Goal: Task Accomplishment & Management: Use online tool/utility

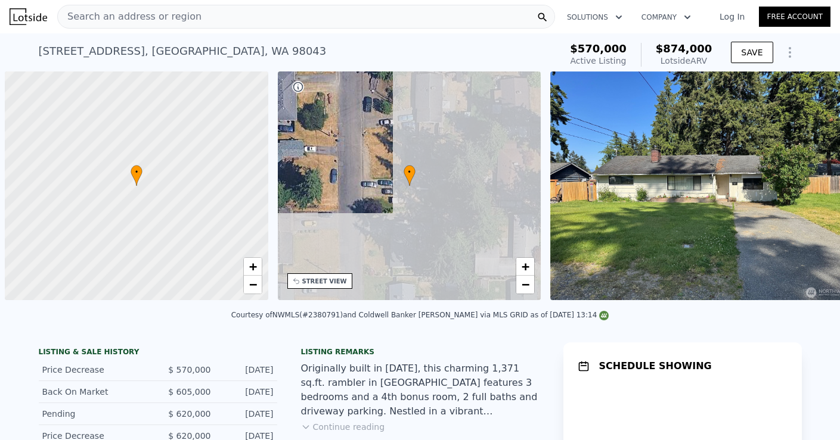
scroll to position [0, 5]
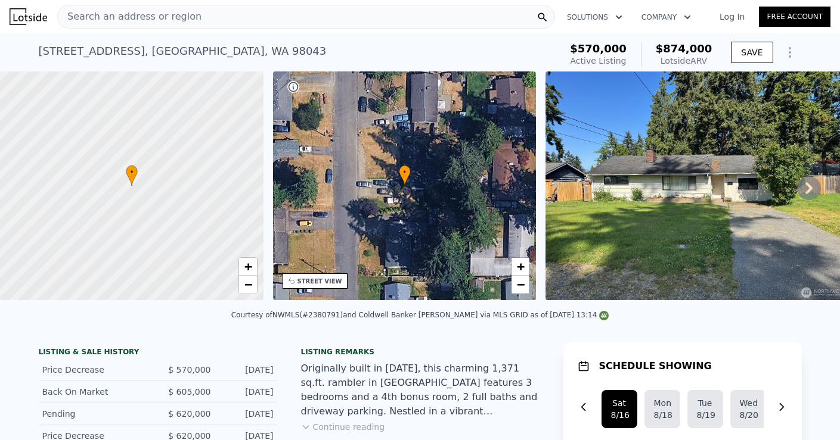
click at [809, 187] on icon at bounding box center [809, 188] width 24 height 24
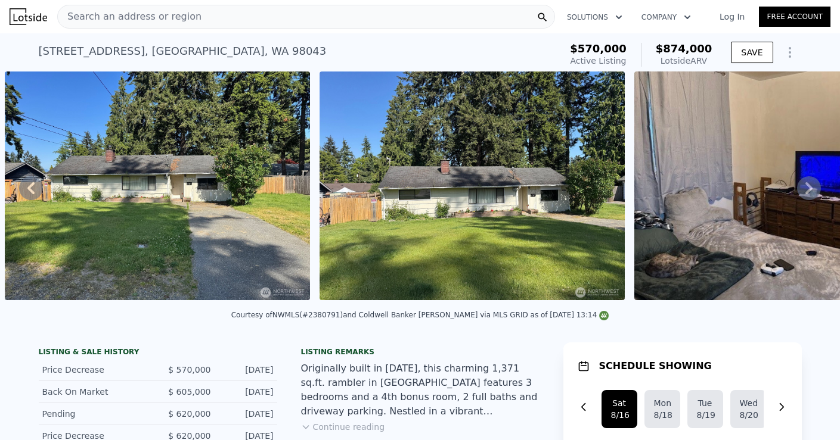
click at [809, 187] on icon at bounding box center [809, 188] width 24 height 24
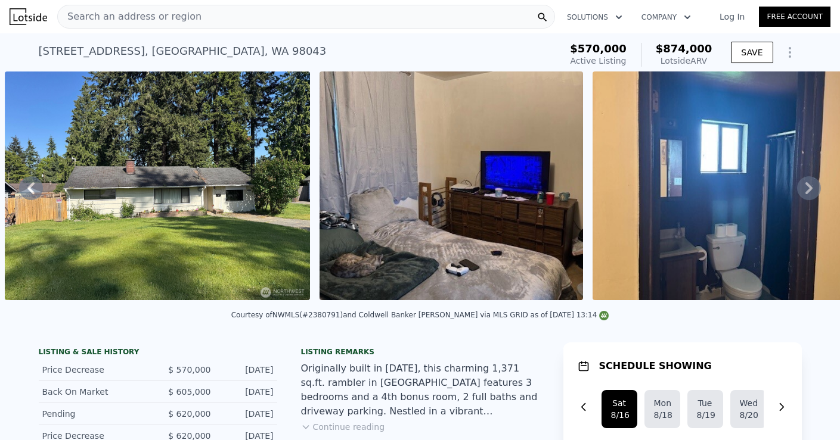
click at [809, 187] on icon at bounding box center [809, 188] width 24 height 24
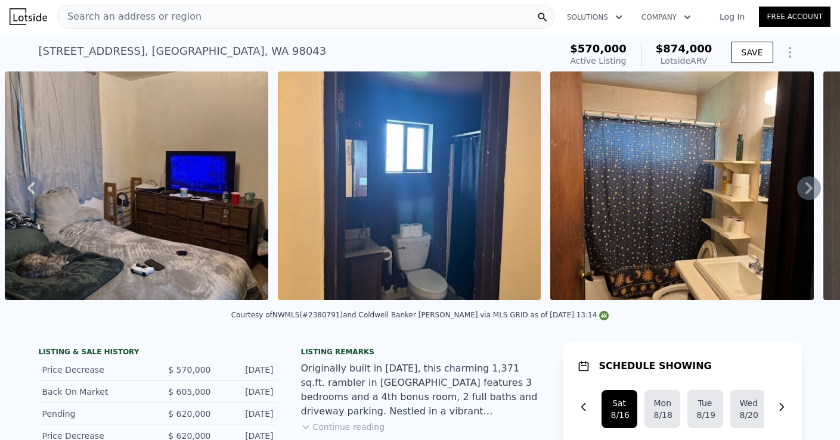
click at [809, 187] on icon at bounding box center [809, 188] width 24 height 24
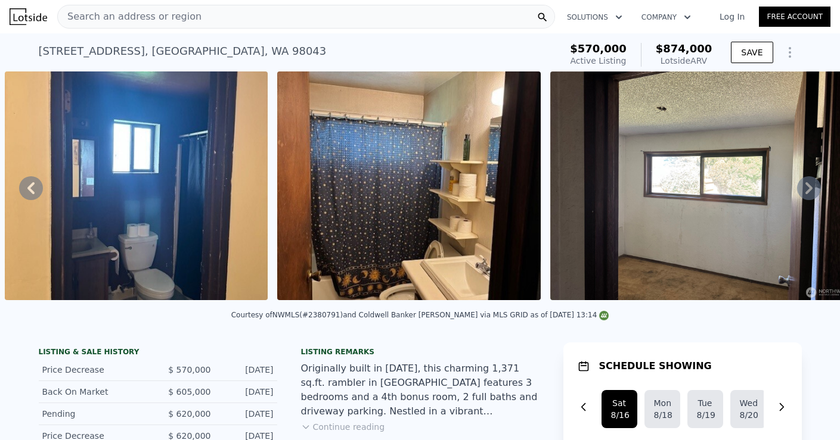
click at [809, 187] on icon at bounding box center [809, 188] width 24 height 24
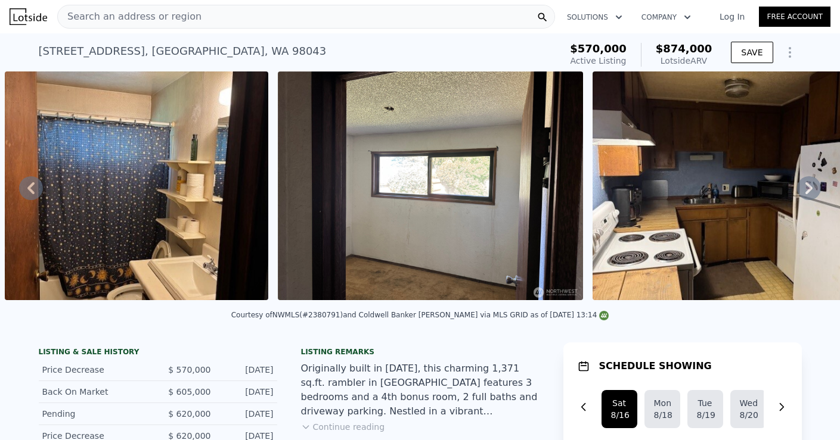
click at [809, 181] on icon at bounding box center [809, 188] width 24 height 24
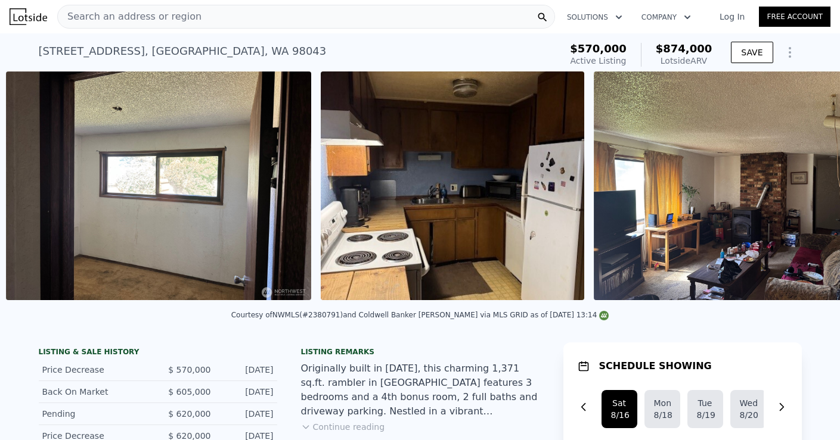
scroll to position [0, 1992]
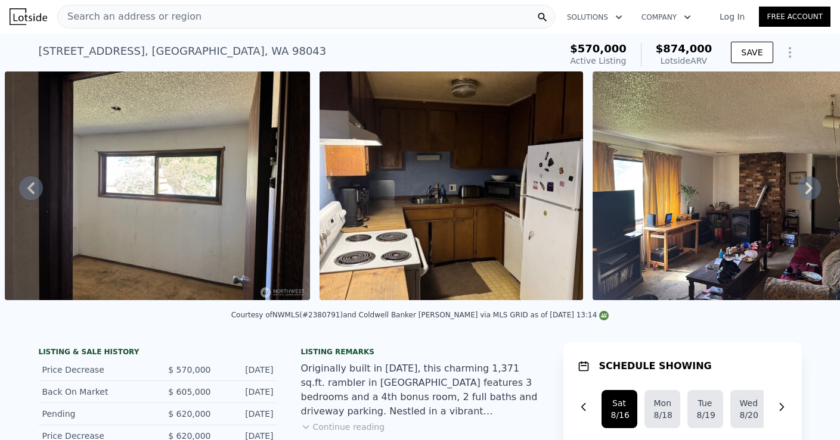
click at [344, 173] on img at bounding box center [450, 186] width 263 height 229
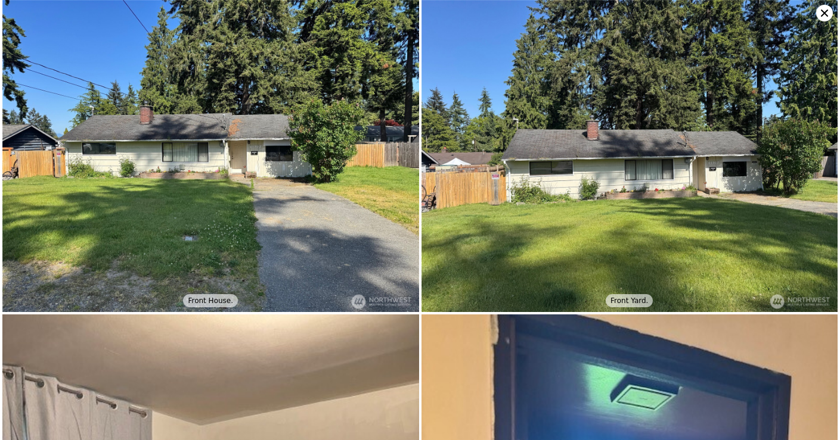
scroll to position [0, 0]
click at [827, 14] on icon at bounding box center [824, 13] width 17 height 17
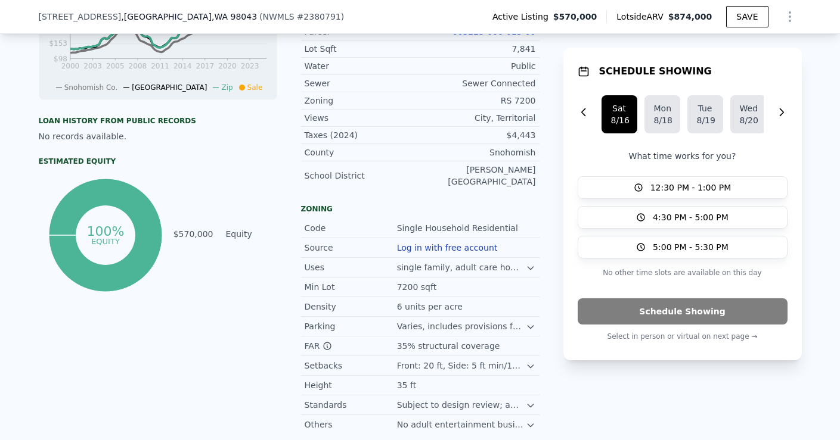
scroll to position [599, 0]
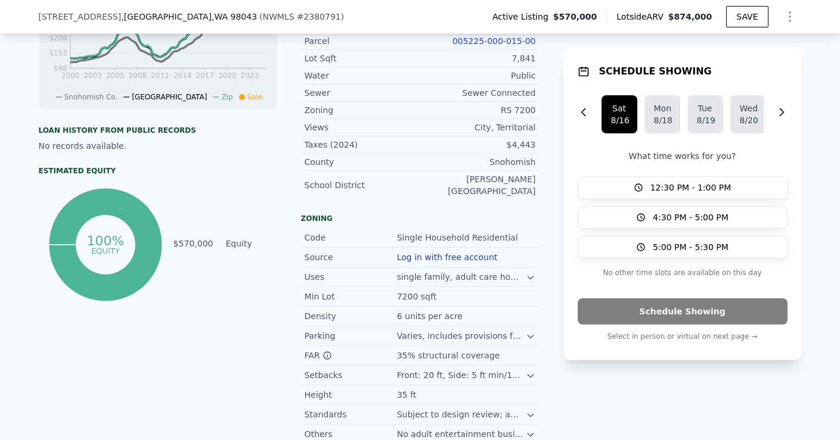
click at [487, 272] on div "Uses single family, adult care households, juvenile foster homes, residential c…" at bounding box center [420, 278] width 238 height 20
click at [525, 271] on div "single family, adult care households, juvenile [PERSON_NAME] homes, residential…" at bounding box center [461, 277] width 129 height 12
click at [531, 273] on icon at bounding box center [531, 278] width 10 height 10
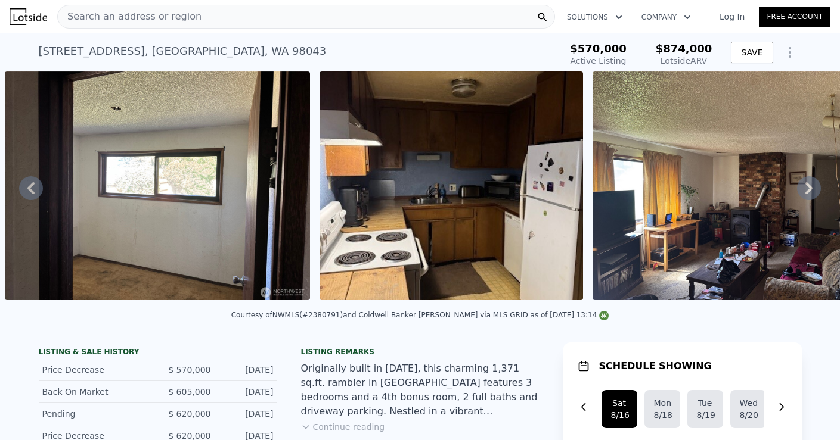
scroll to position [0, 0]
click at [791, 52] on icon "Show Options" at bounding box center [789, 52] width 14 height 14
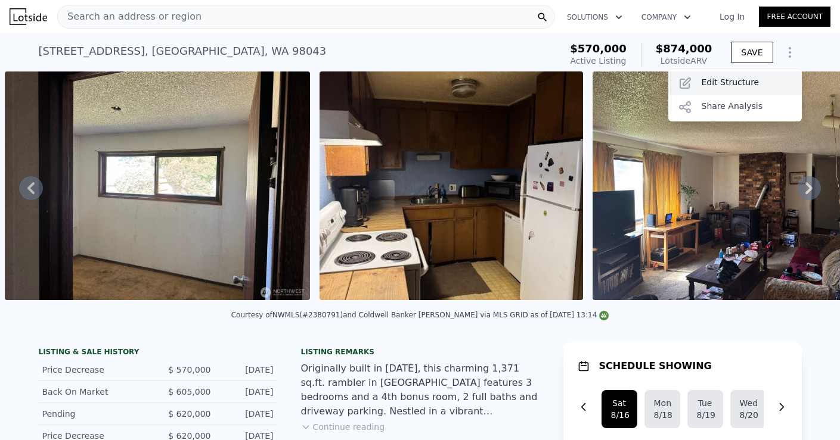
click at [739, 86] on div "Edit Structure" at bounding box center [734, 84] width 133 height 24
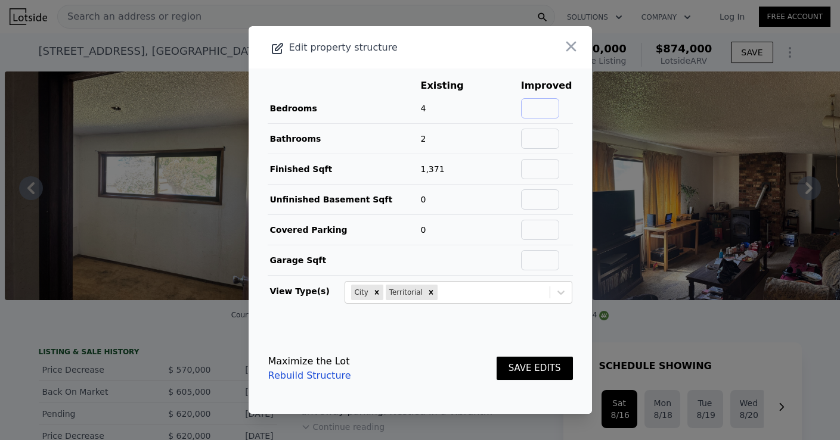
click at [552, 104] on input "text" at bounding box center [540, 108] width 38 height 20
click at [375, 296] on icon "Remove City" at bounding box center [376, 292] width 8 height 8
type input "3"
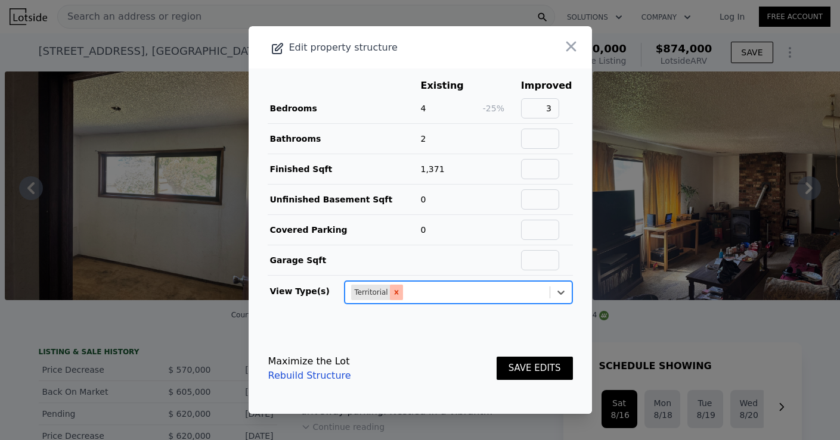
click at [393, 291] on icon "Remove Territorial" at bounding box center [396, 292] width 8 height 8
type input "none"
click at [465, 370] on div "Maximize the Lot Rebuild Structure SAVE EDITS" at bounding box center [420, 369] width 304 height 52
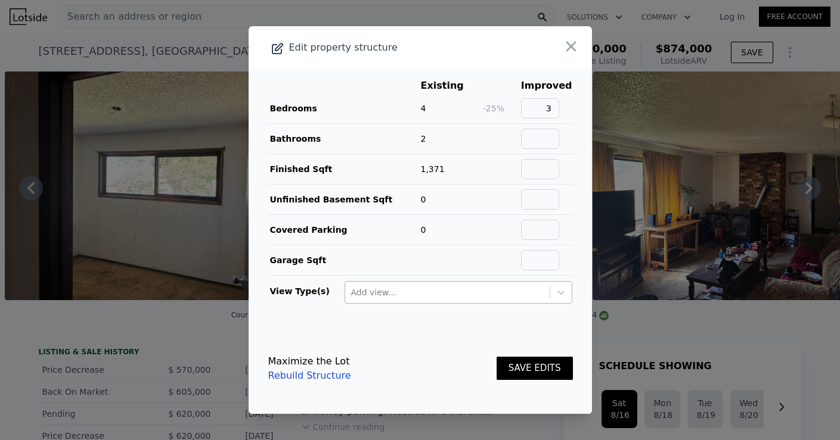
click at [327, 377] on link "Rebuild Structure" at bounding box center [309, 376] width 83 height 14
click at [335, 381] on link "Rebuild Structure" at bounding box center [309, 376] width 83 height 14
click at [533, 369] on button "SAVE EDITS" at bounding box center [534, 368] width 76 height 23
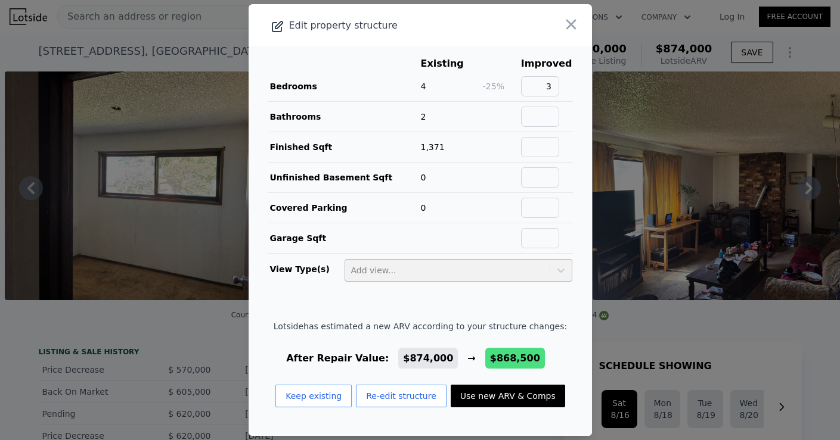
click at [527, 396] on button "Use new ARV & Comps" at bounding box center [507, 396] width 114 height 23
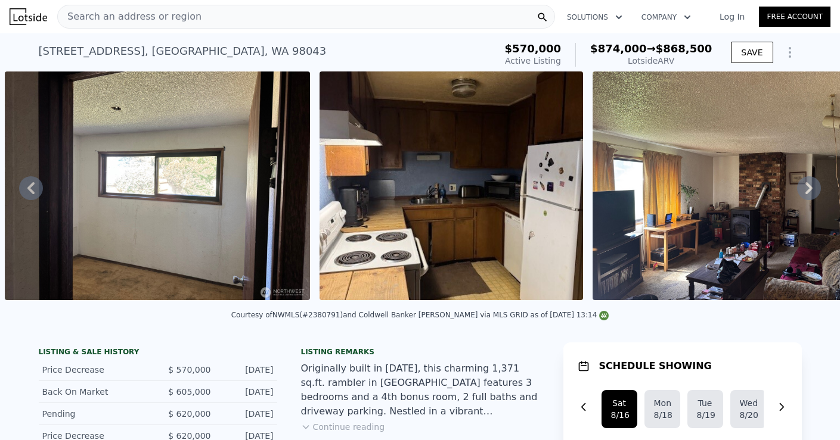
type input "$ 868,500"
type input "2"
type input "$ 192,559"
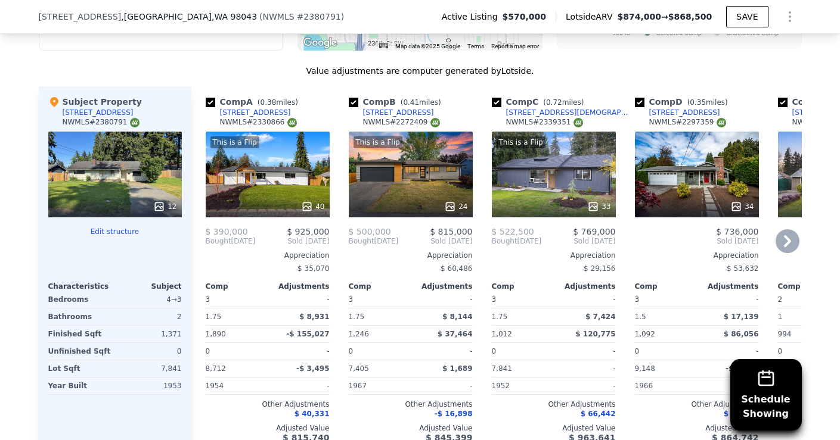
scroll to position [1472, 0]
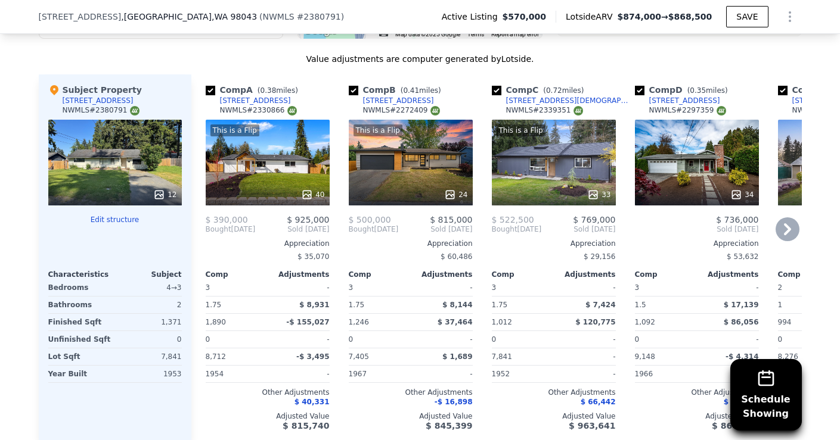
click at [786, 223] on icon at bounding box center [787, 229] width 7 height 12
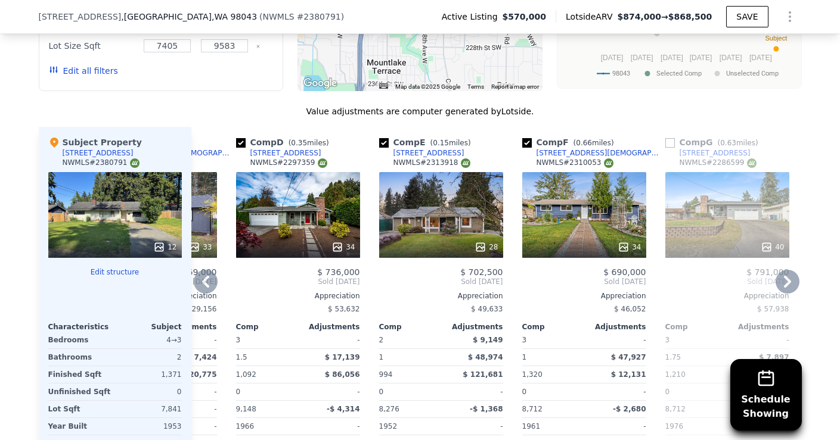
scroll to position [1419, 0]
click at [603, 173] on div "34" at bounding box center [584, 216] width 124 height 86
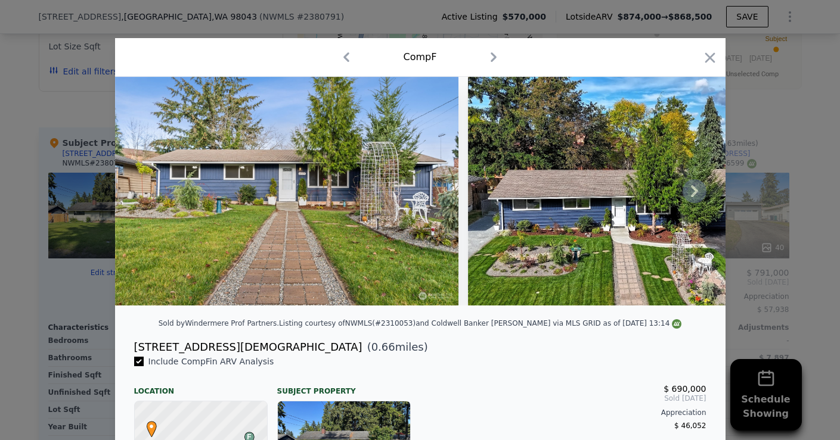
click at [697, 191] on icon at bounding box center [694, 191] width 7 height 12
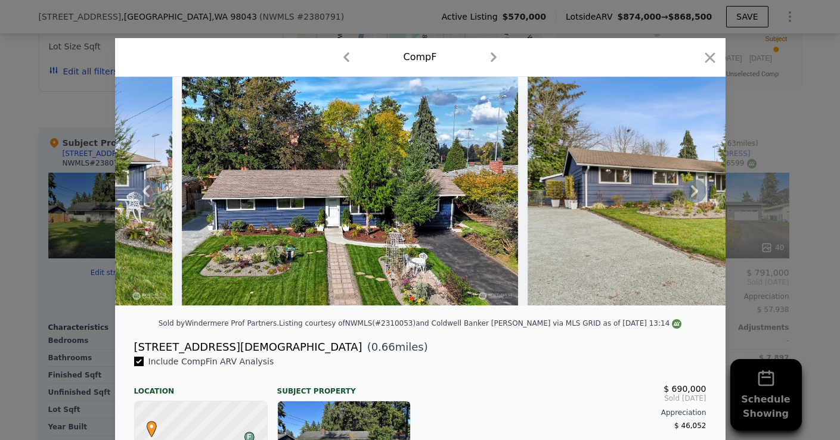
click at [697, 191] on icon at bounding box center [694, 191] width 7 height 12
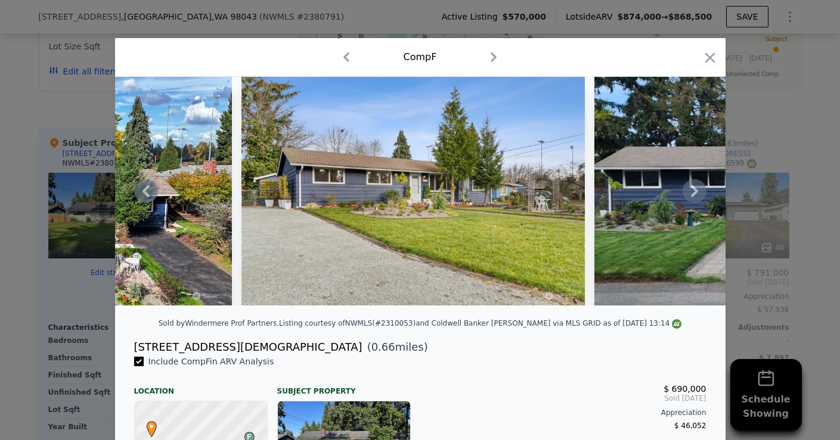
click at [697, 191] on icon at bounding box center [694, 191] width 7 height 12
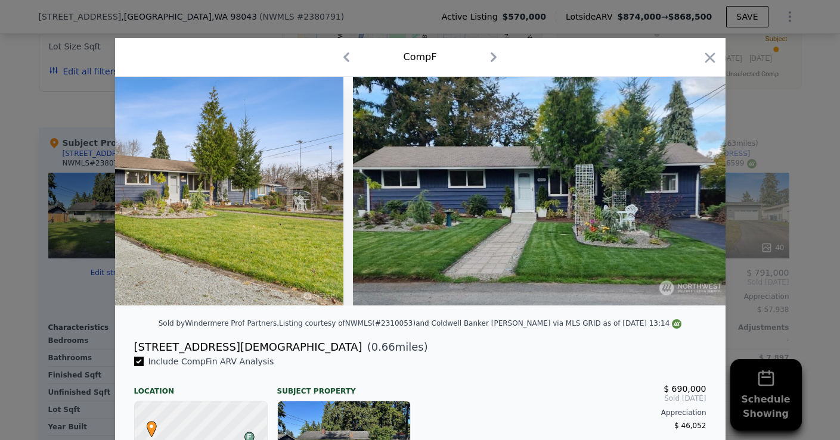
scroll to position [0, 858]
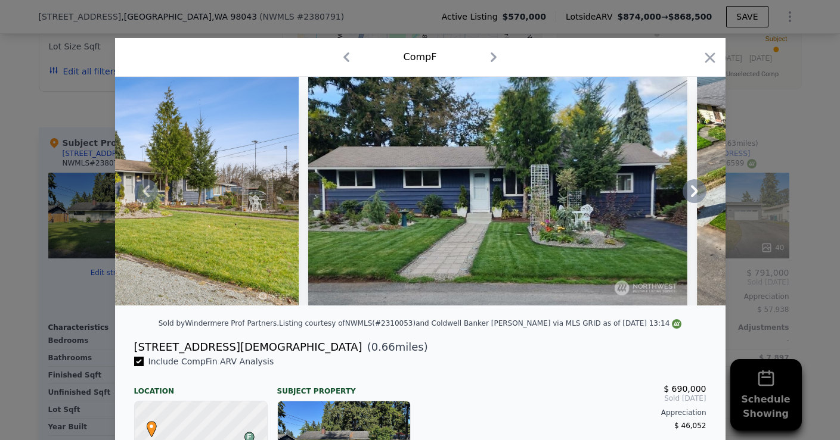
click at [697, 191] on icon at bounding box center [694, 191] width 7 height 12
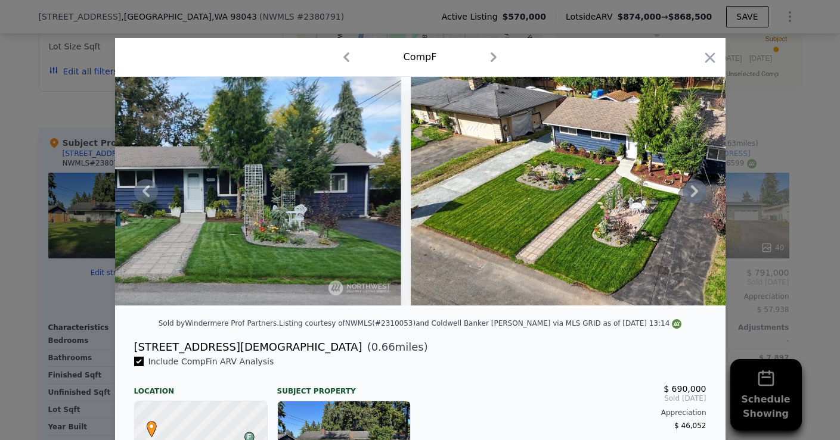
click at [697, 191] on icon at bounding box center [694, 191] width 7 height 12
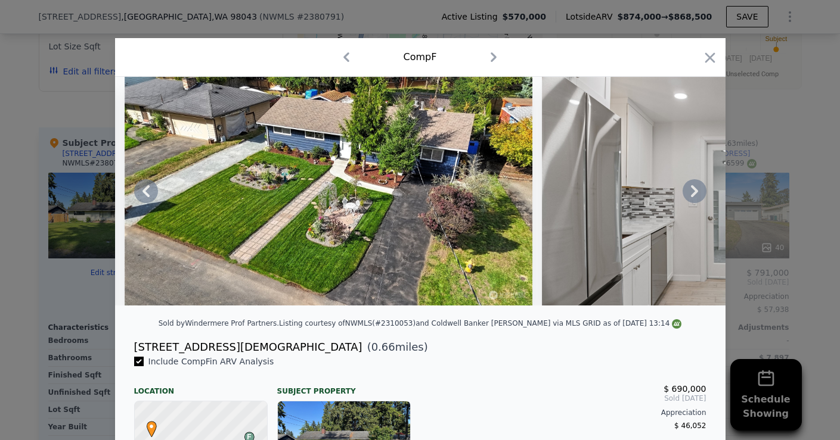
click at [697, 191] on icon at bounding box center [694, 191] width 7 height 12
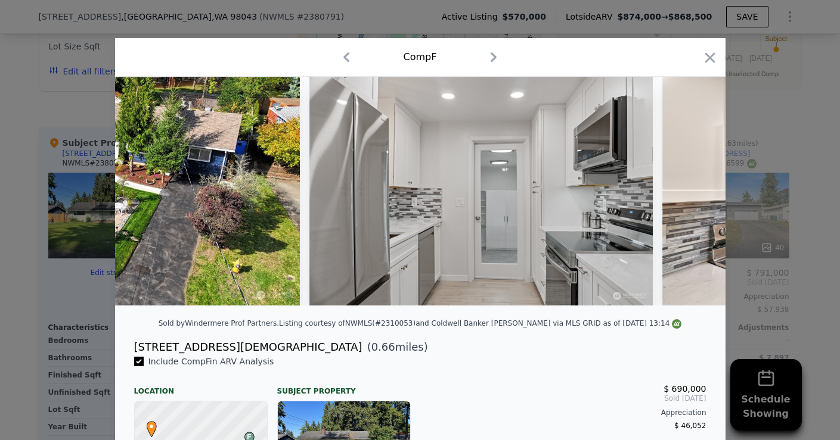
scroll to position [0, 1716]
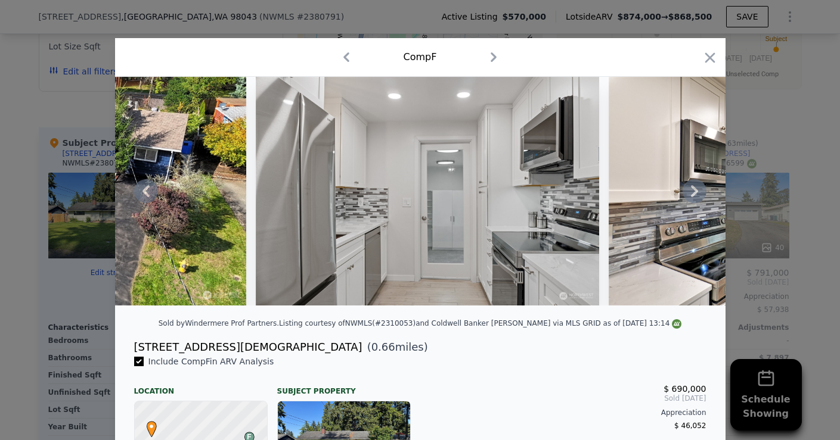
click at [697, 191] on icon at bounding box center [694, 191] width 7 height 12
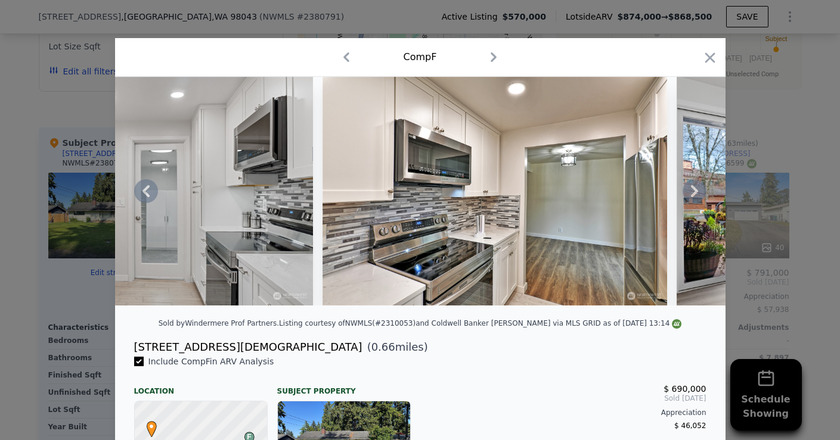
click at [147, 194] on icon at bounding box center [145, 191] width 7 height 12
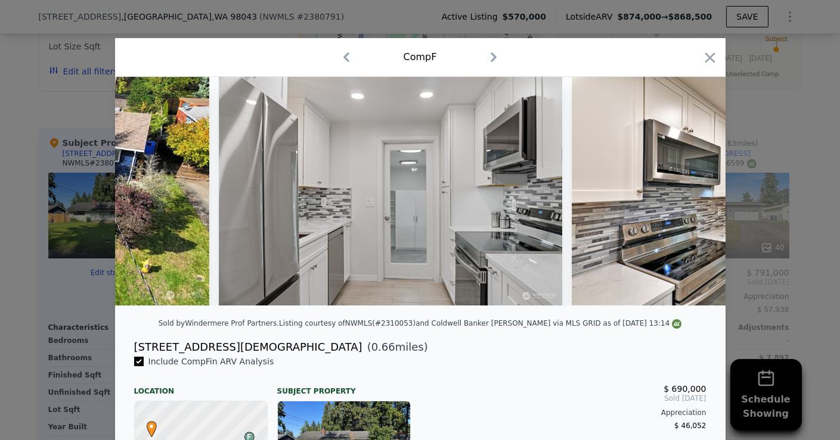
scroll to position [0, 1716]
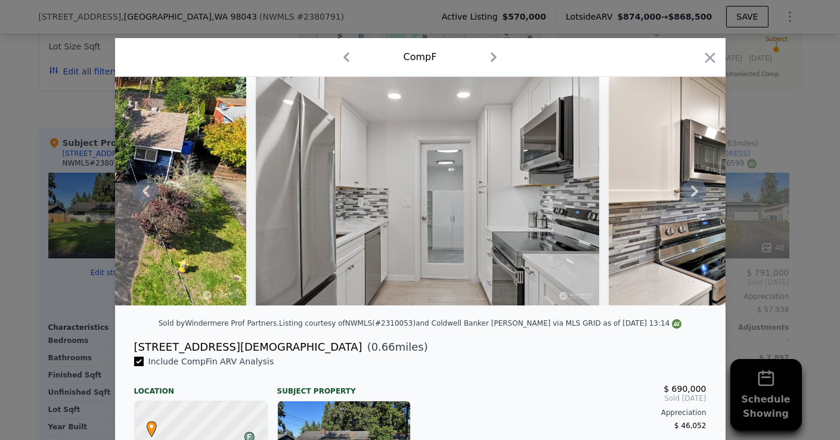
click at [698, 189] on icon at bounding box center [694, 191] width 24 height 24
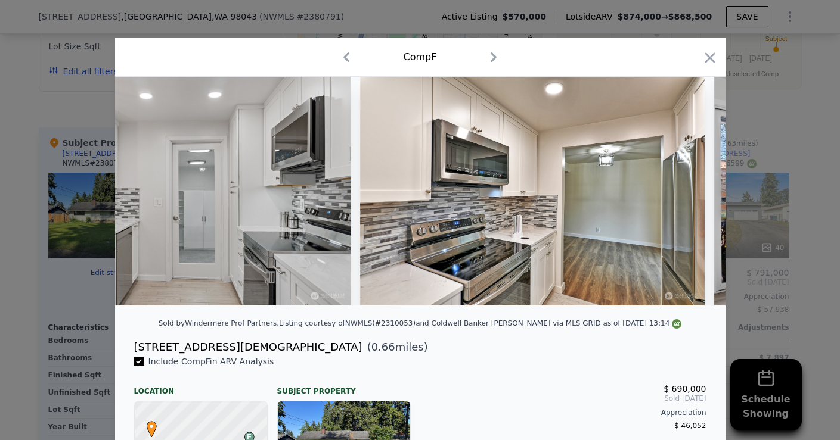
scroll to position [0, 2002]
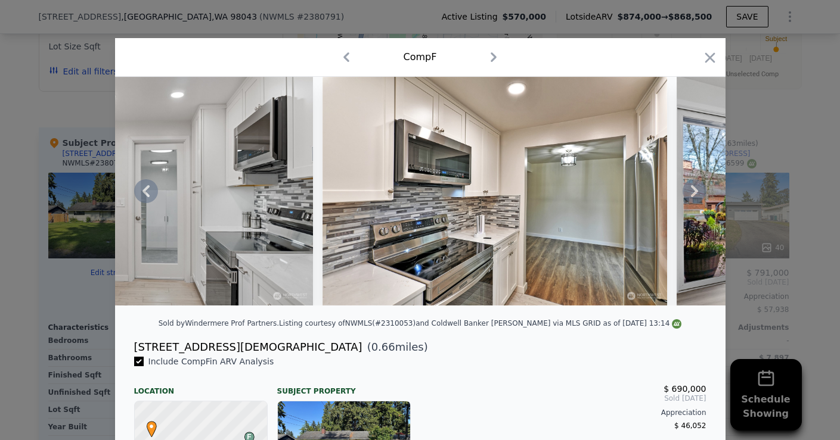
click at [701, 191] on icon at bounding box center [694, 191] width 24 height 24
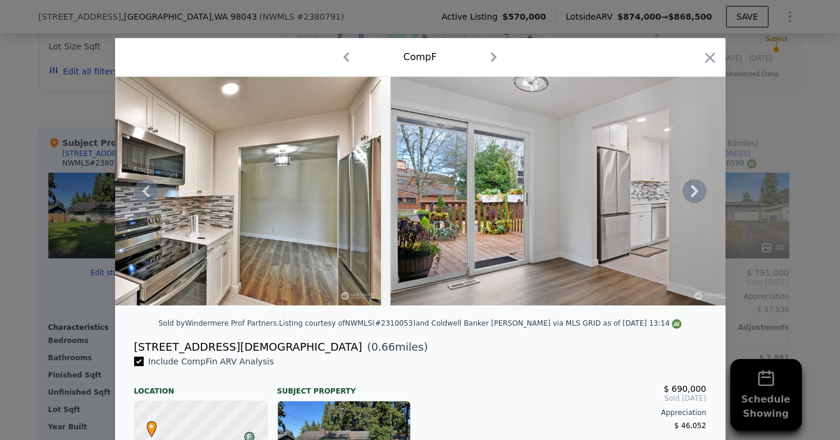
click at [694, 189] on icon at bounding box center [694, 191] width 7 height 12
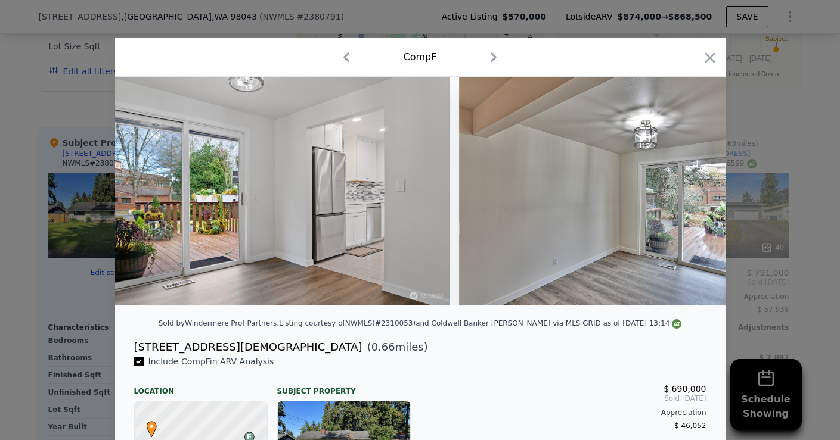
scroll to position [0, 2574]
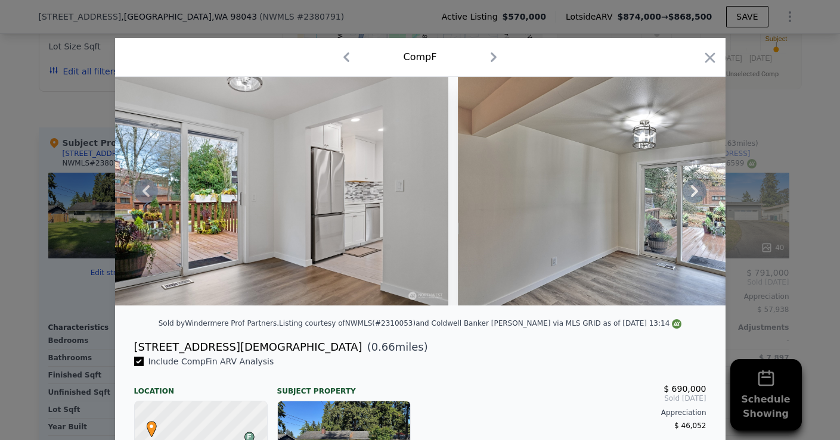
click at [692, 189] on icon at bounding box center [694, 191] width 24 height 24
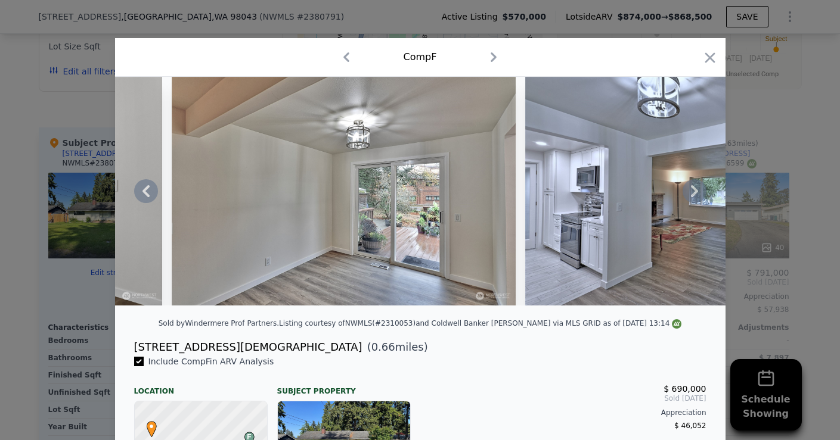
click at [692, 189] on icon at bounding box center [694, 191] width 24 height 24
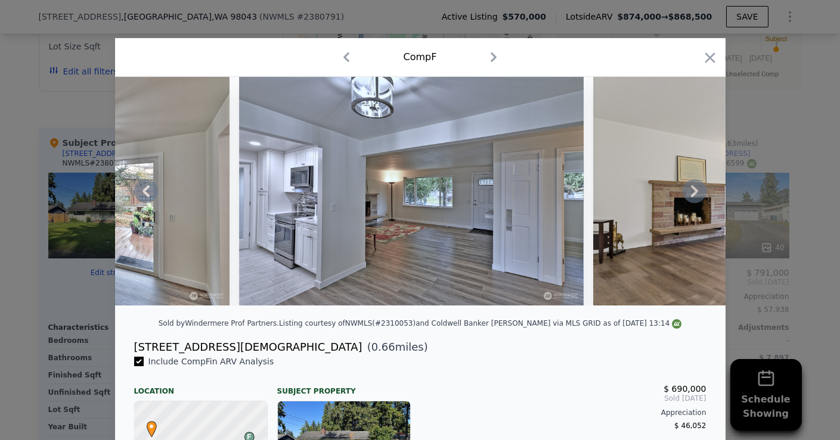
click at [696, 188] on icon at bounding box center [694, 191] width 24 height 24
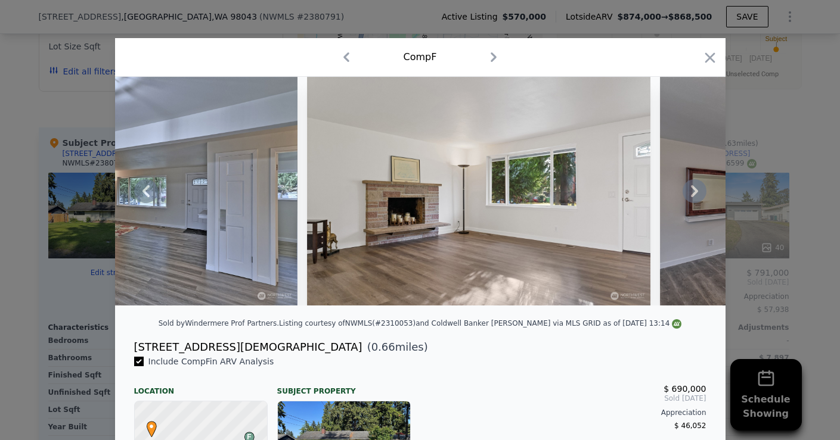
click at [696, 189] on icon at bounding box center [694, 191] width 7 height 12
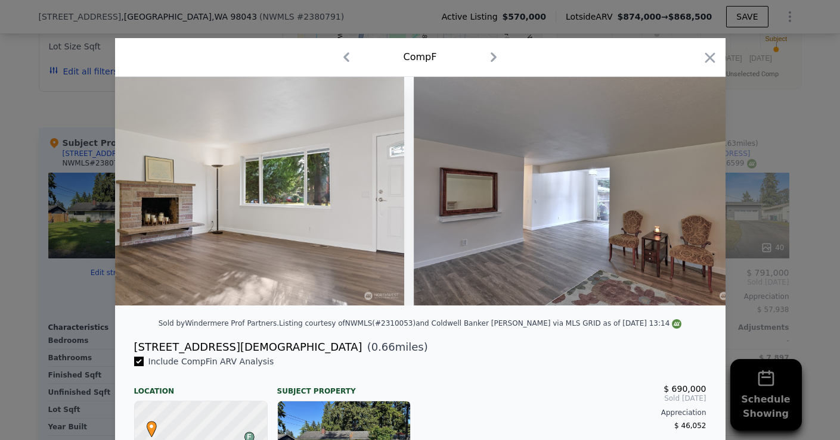
scroll to position [0, 3718]
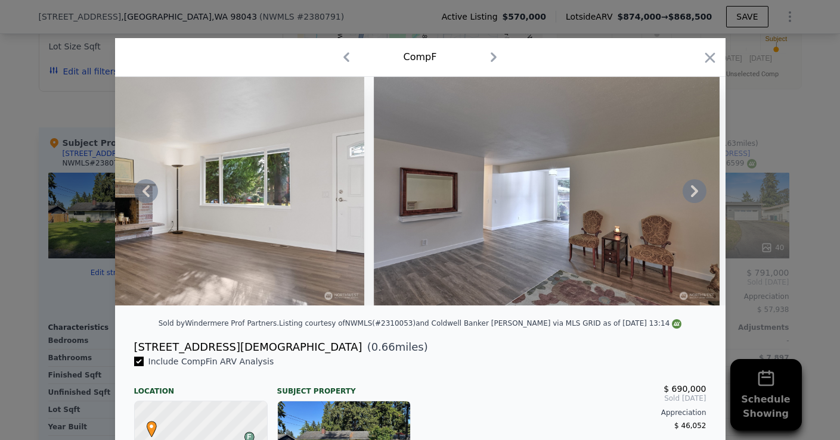
click at [695, 186] on icon at bounding box center [694, 191] width 24 height 24
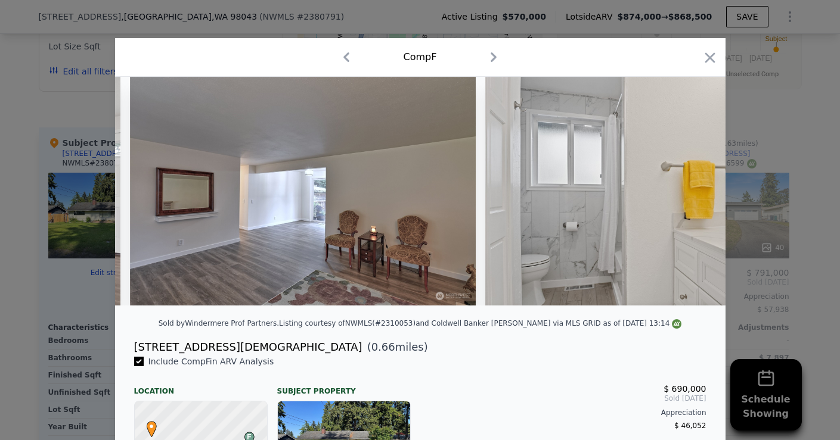
scroll to position [0, 4004]
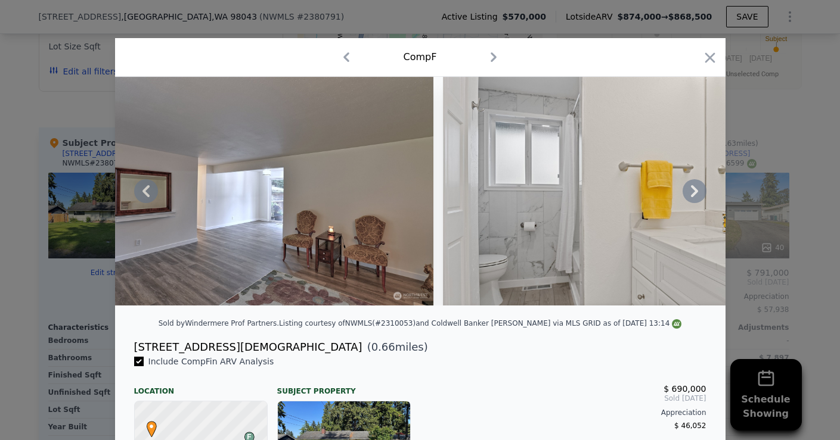
click at [695, 186] on icon at bounding box center [694, 191] width 24 height 24
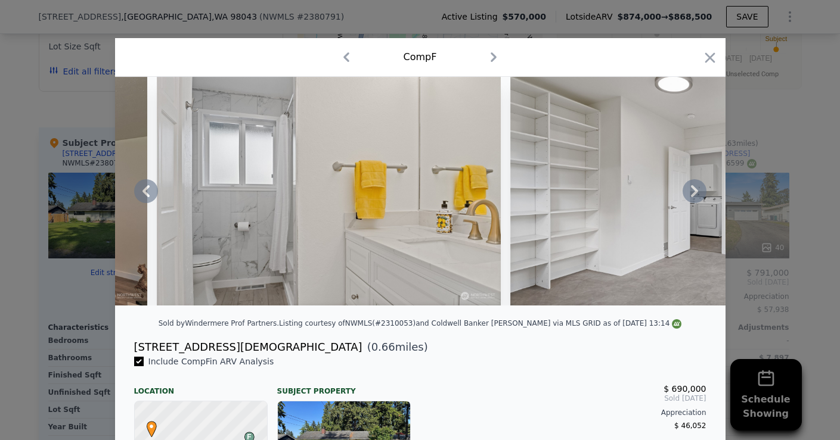
click at [695, 186] on icon at bounding box center [694, 191] width 24 height 24
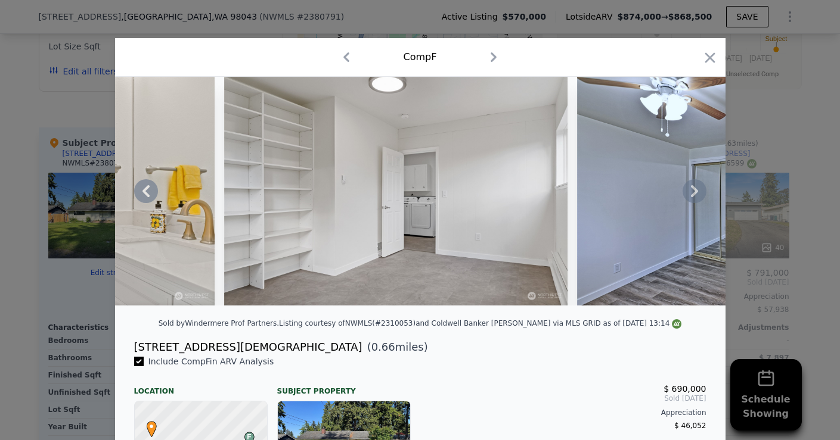
scroll to position [0, 0]
click at [695, 188] on icon at bounding box center [694, 191] width 7 height 12
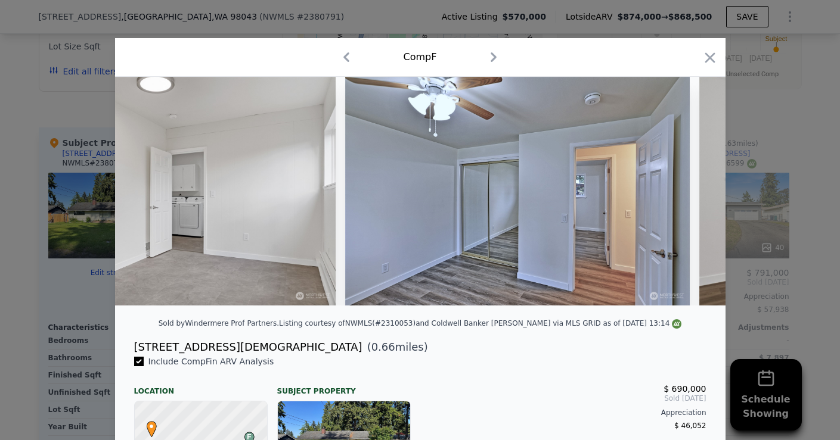
scroll to position [0, 4862]
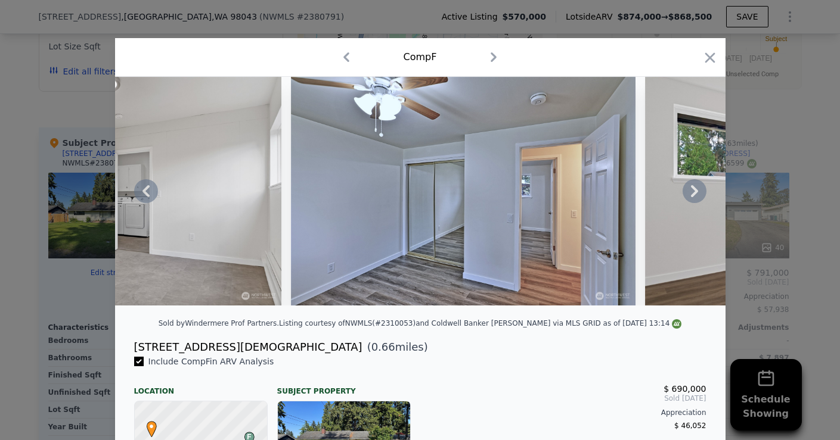
click at [695, 190] on icon at bounding box center [694, 191] width 7 height 12
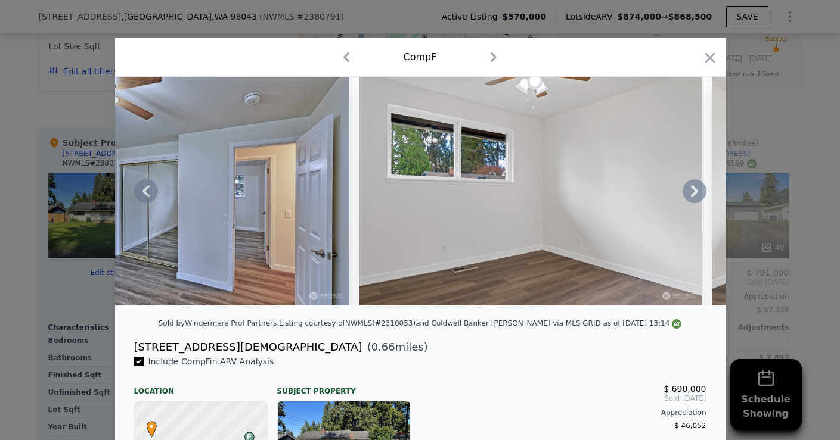
click at [695, 190] on icon at bounding box center [694, 191] width 7 height 12
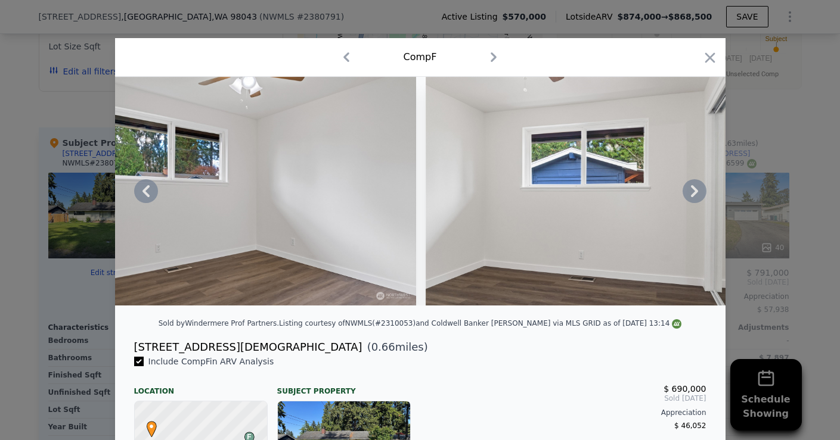
click at [695, 190] on icon at bounding box center [694, 191] width 7 height 12
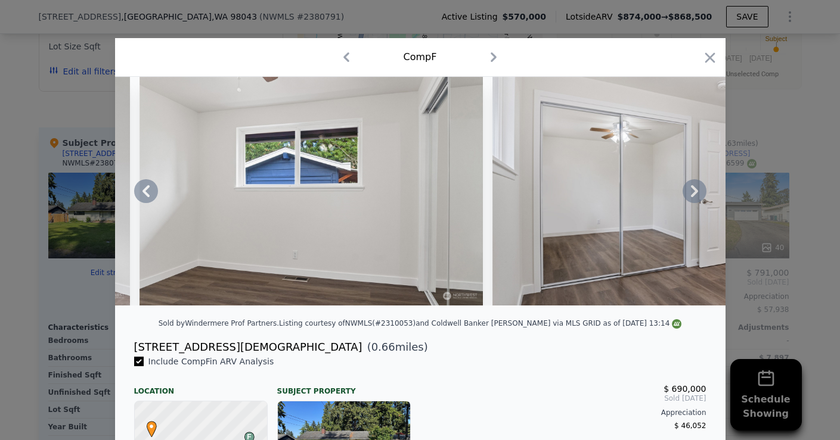
click at [695, 190] on icon at bounding box center [694, 191] width 7 height 12
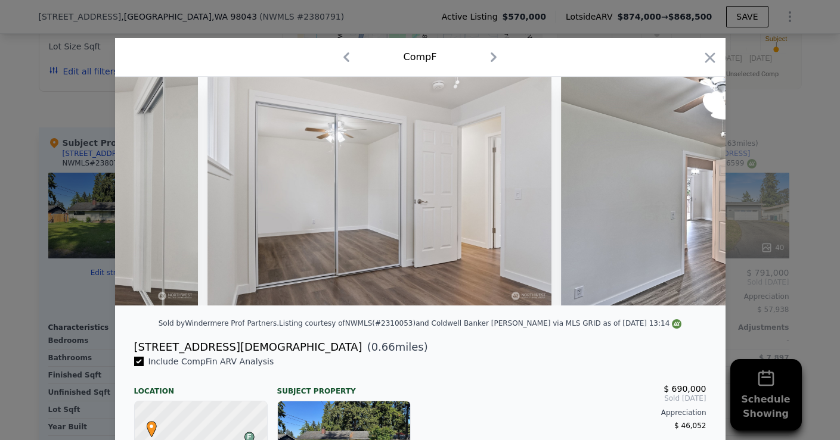
scroll to position [0, 6006]
click at [695, 190] on icon at bounding box center [694, 191] width 7 height 12
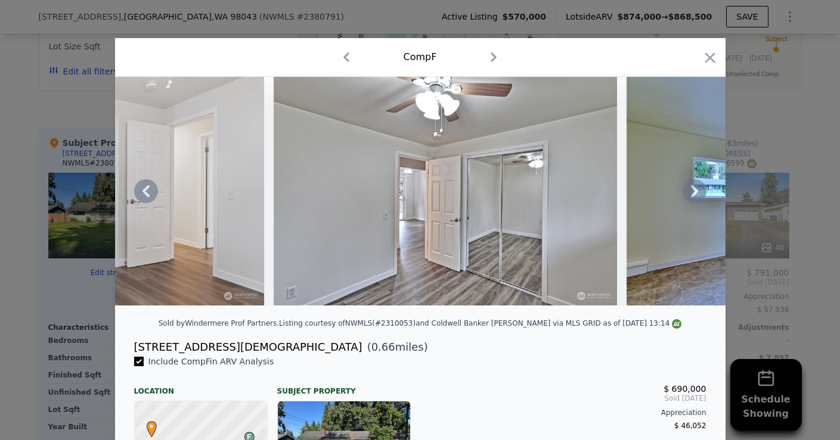
click at [695, 190] on icon at bounding box center [694, 191] width 7 height 12
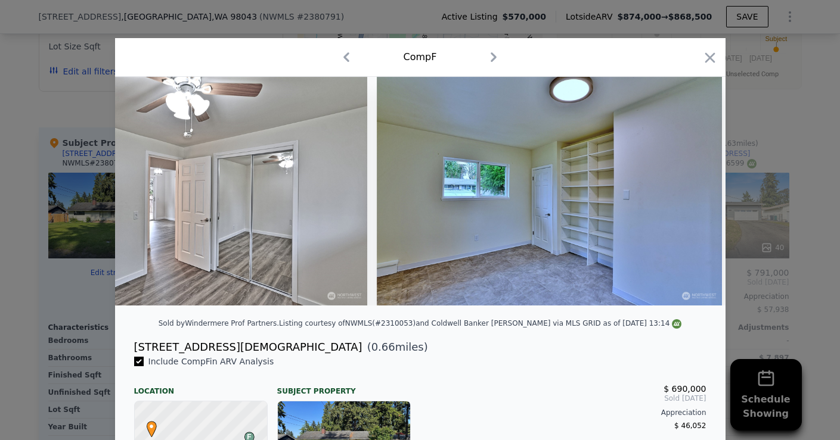
scroll to position [0, 6578]
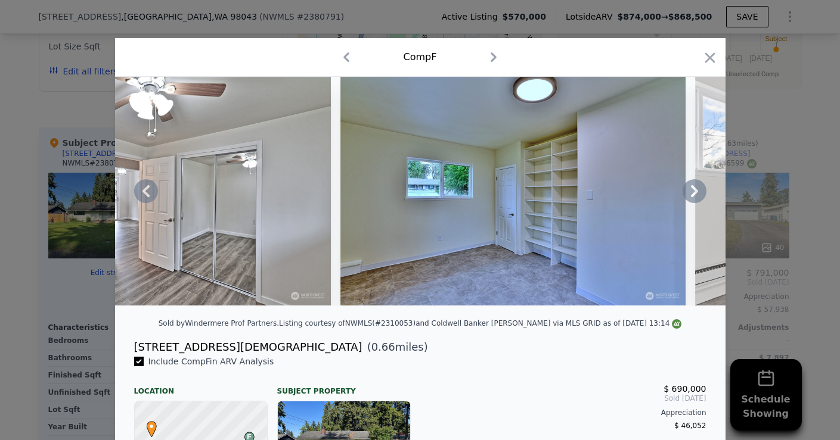
click at [693, 192] on icon at bounding box center [694, 191] width 24 height 24
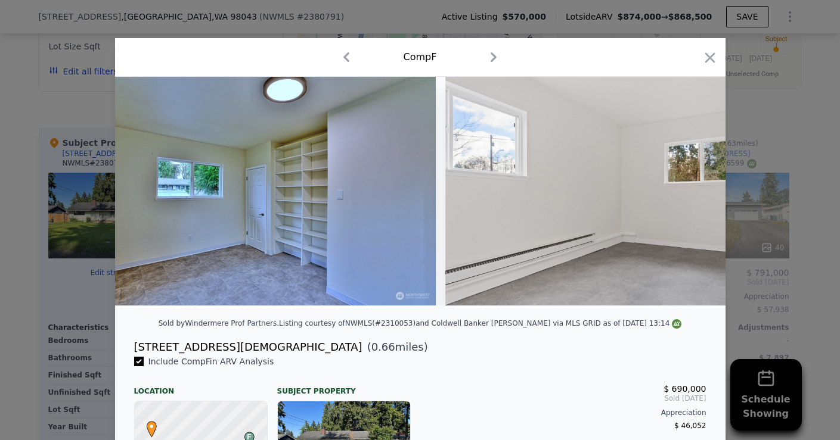
scroll to position [0, 6864]
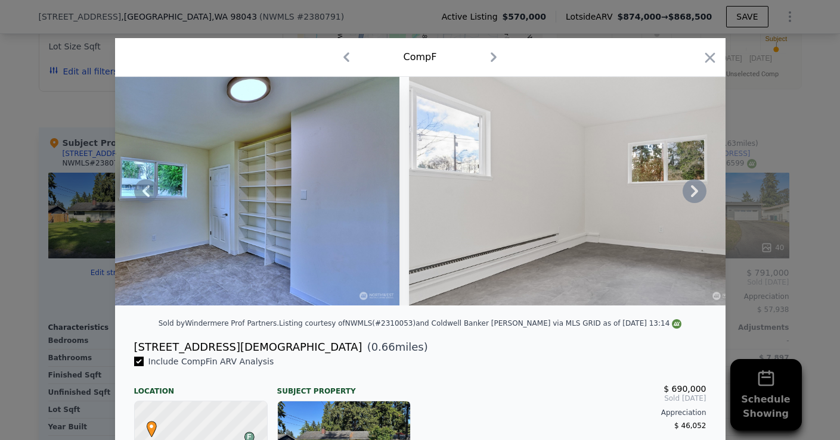
click at [693, 192] on icon at bounding box center [694, 191] width 24 height 24
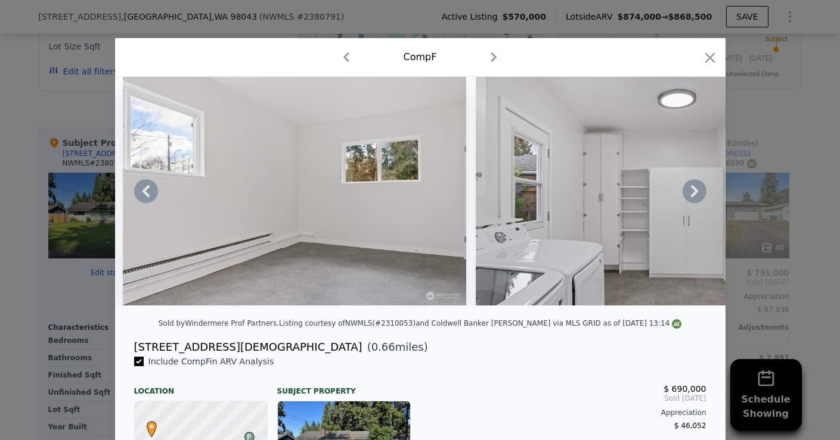
click at [693, 192] on icon at bounding box center [694, 191] width 24 height 24
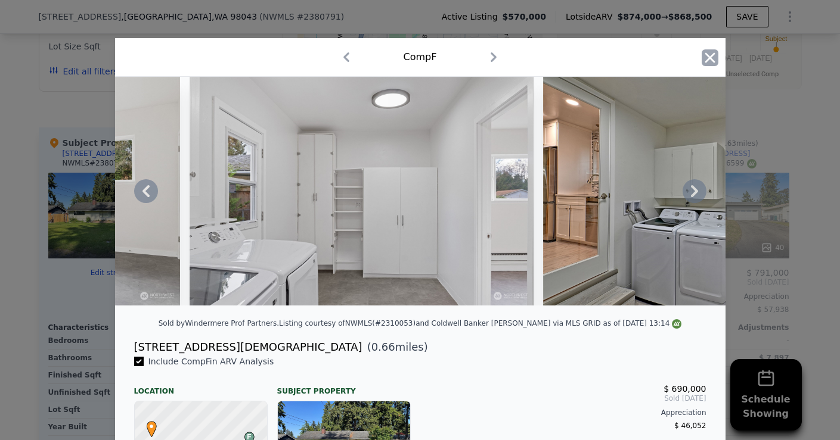
scroll to position [0, 0]
click at [708, 58] on icon "button" at bounding box center [709, 57] width 10 height 10
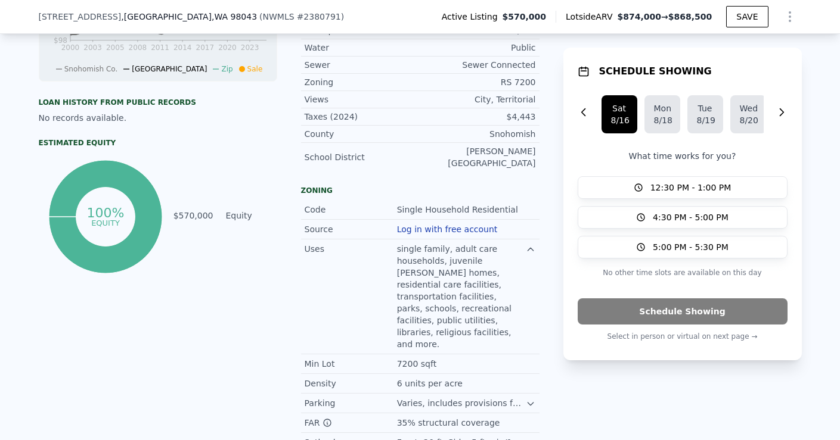
scroll to position [596, 0]
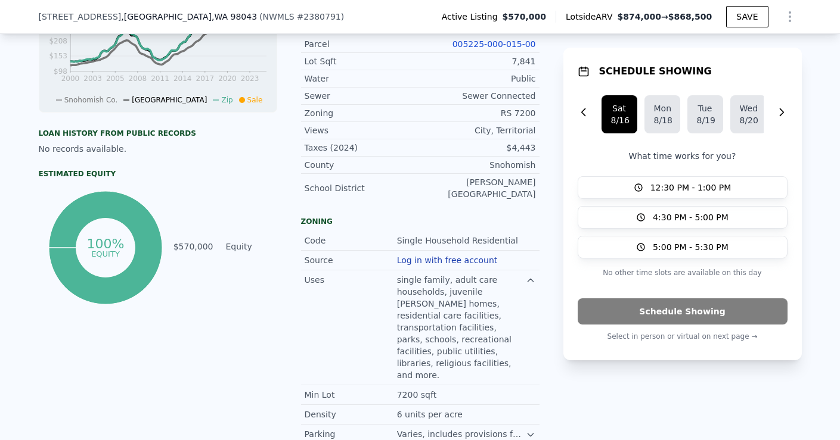
click at [816, 76] on div "LISTING & SALE HISTORY Price Decrease $ 570,000 Aug 7, 2025 Back On Market $ 60…" at bounding box center [420, 164] width 840 height 862
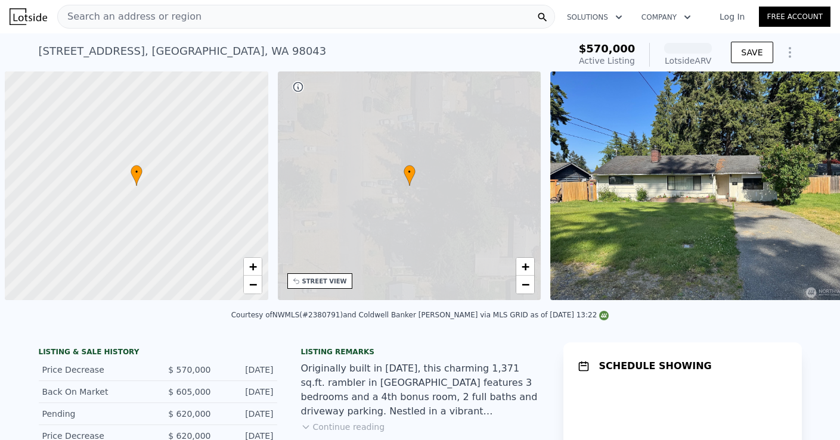
scroll to position [0, 5]
